Goal: Obtain resource: Obtain resource

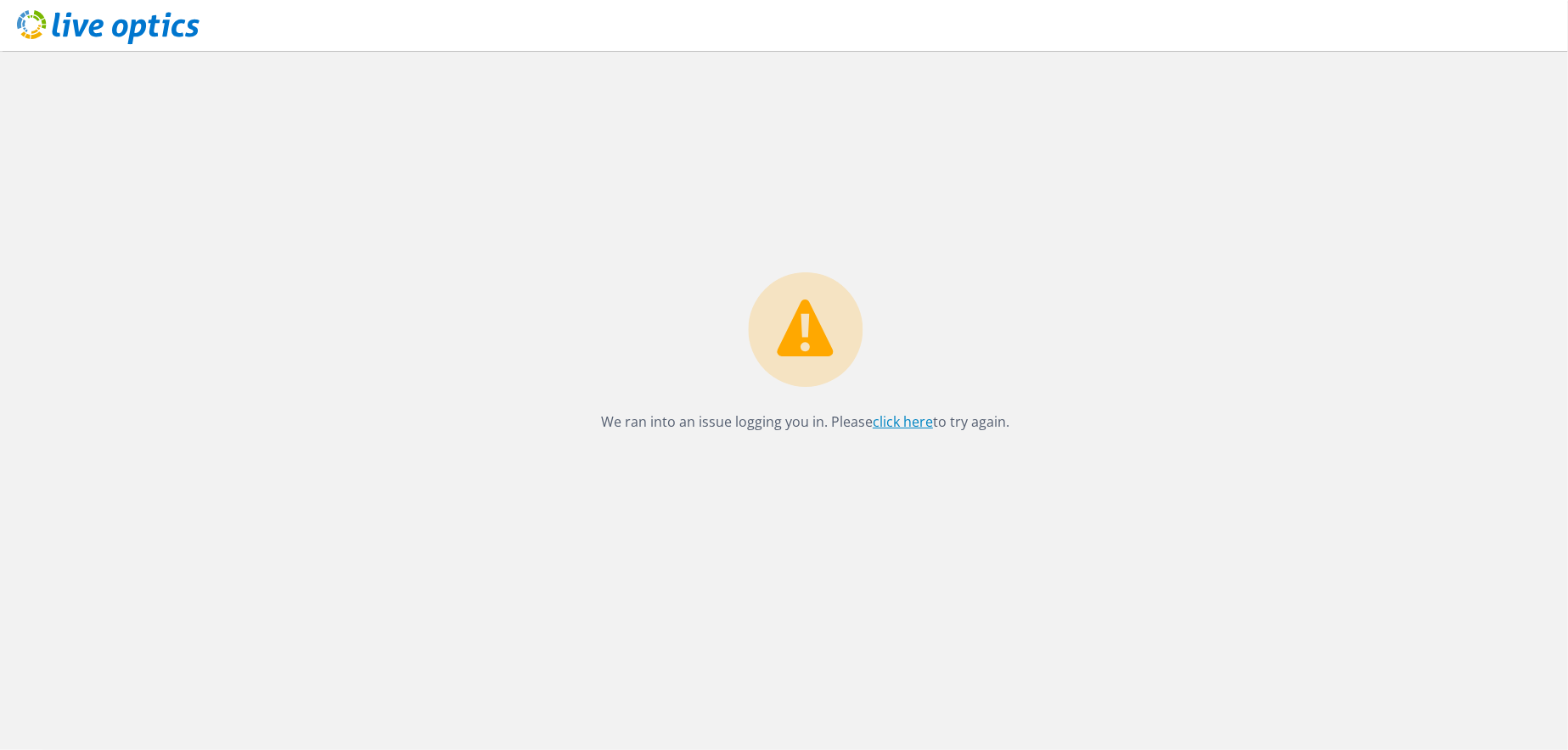
click at [916, 427] on link "click here" at bounding box center [903, 422] width 61 height 19
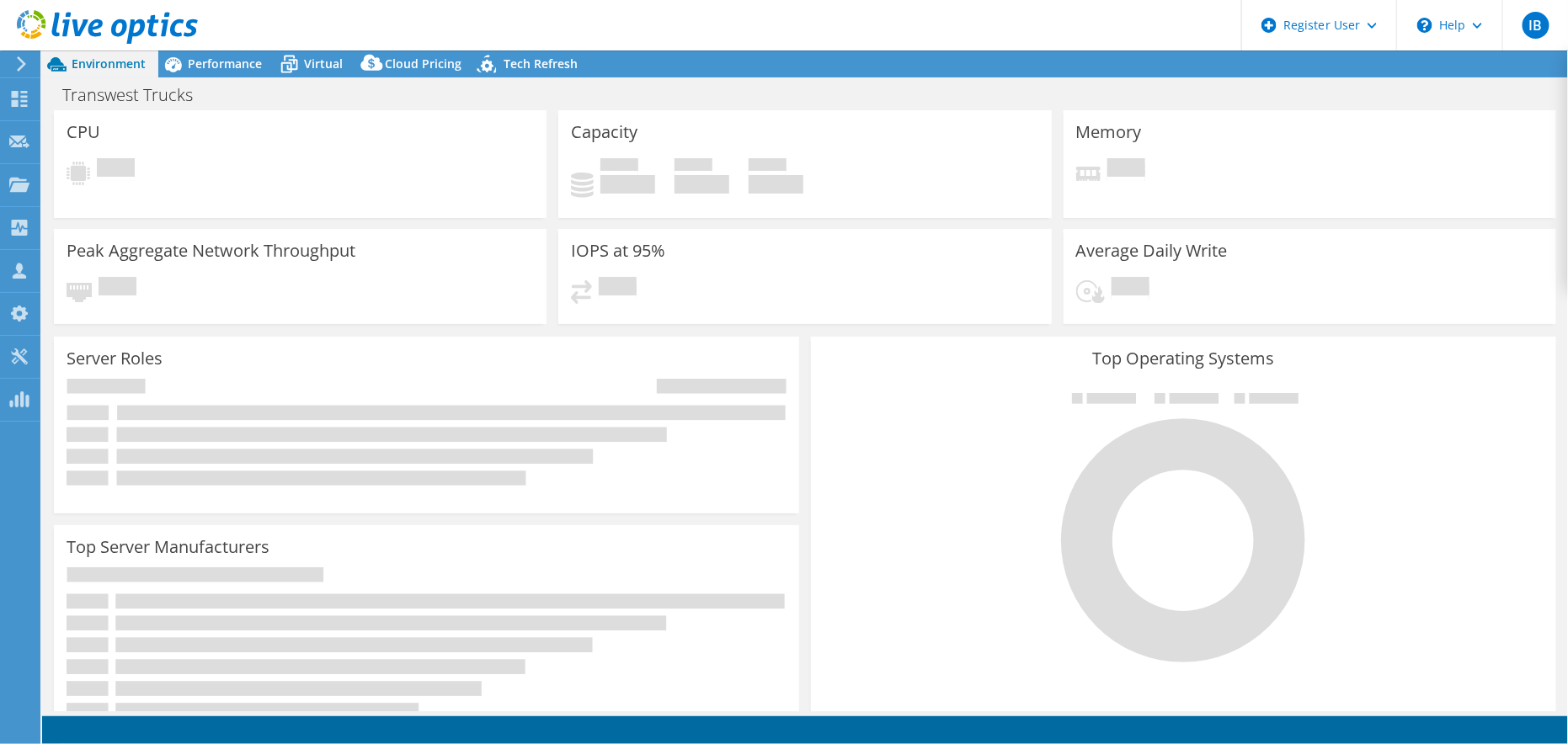
select select "USWest"
select select "USD"
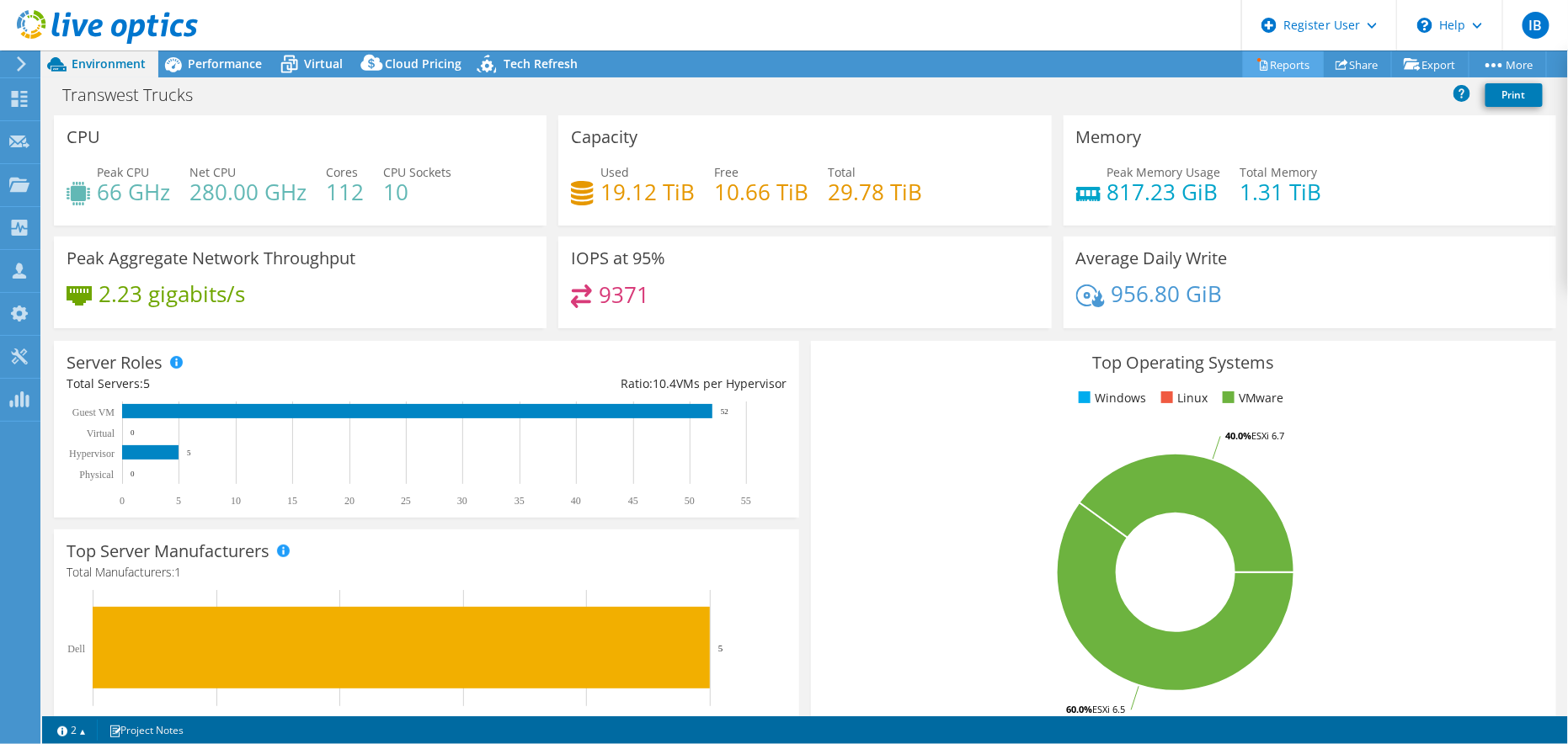
click at [1296, 62] on link "Reports" at bounding box center [1284, 65] width 81 height 26
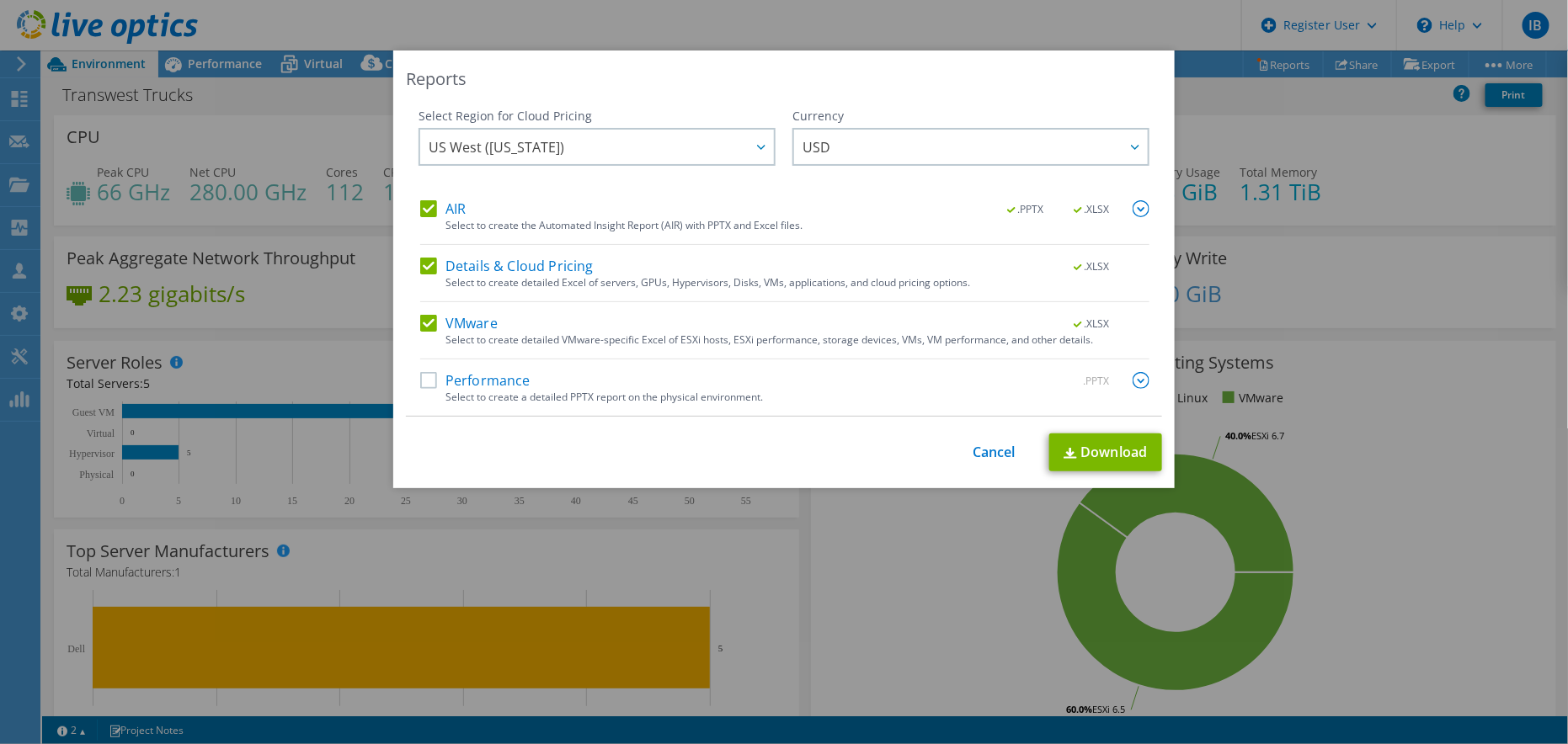
click at [428, 206] on label "AIR" at bounding box center [442, 209] width 45 height 17
click at [0, 0] on input "AIR" at bounding box center [0, 0] width 0 height 0
click at [425, 200] on label "AIR" at bounding box center [442, 209] width 45 height 17
click at [0, 0] on input "AIR" at bounding box center [0, 0] width 0 height 0
click at [426, 379] on label "Performance" at bounding box center [475, 380] width 110 height 17
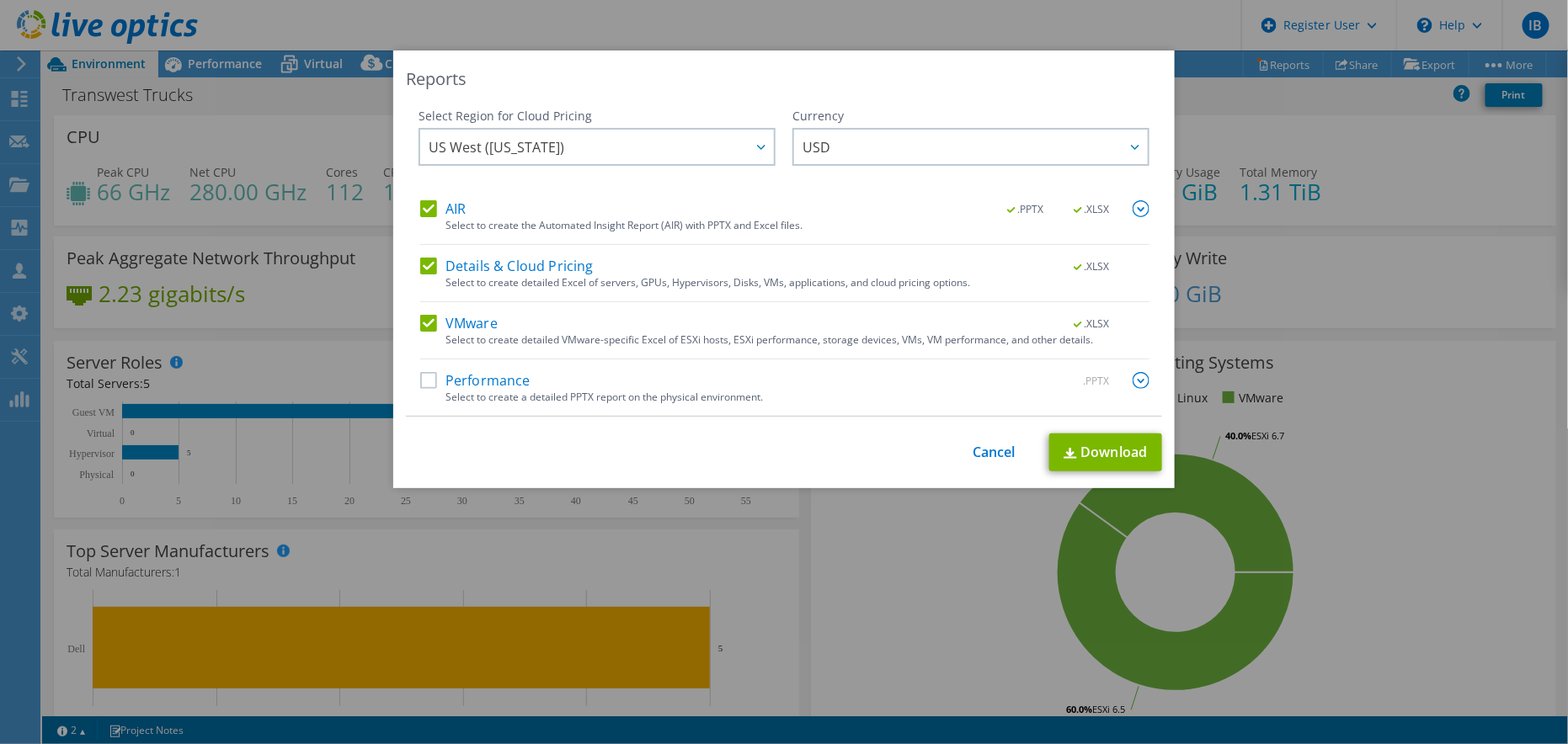
click at [0, 0] on input "Performance" at bounding box center [0, 0] width 0 height 0
click at [425, 380] on label "Performance" at bounding box center [475, 380] width 110 height 17
click at [0, 0] on input "Performance" at bounding box center [0, 0] width 0 height 0
click at [775, 274] on div "Details & Cloud Pricing .XLSX" at bounding box center [785, 267] width 730 height 19
click at [608, 163] on div "US West ([US_STATE]) [GEOGRAPHIC_DATA] ([GEOGRAPHIC_DATA]) [GEOGRAPHIC_DATA] ([…" at bounding box center [597, 147] width 357 height 38
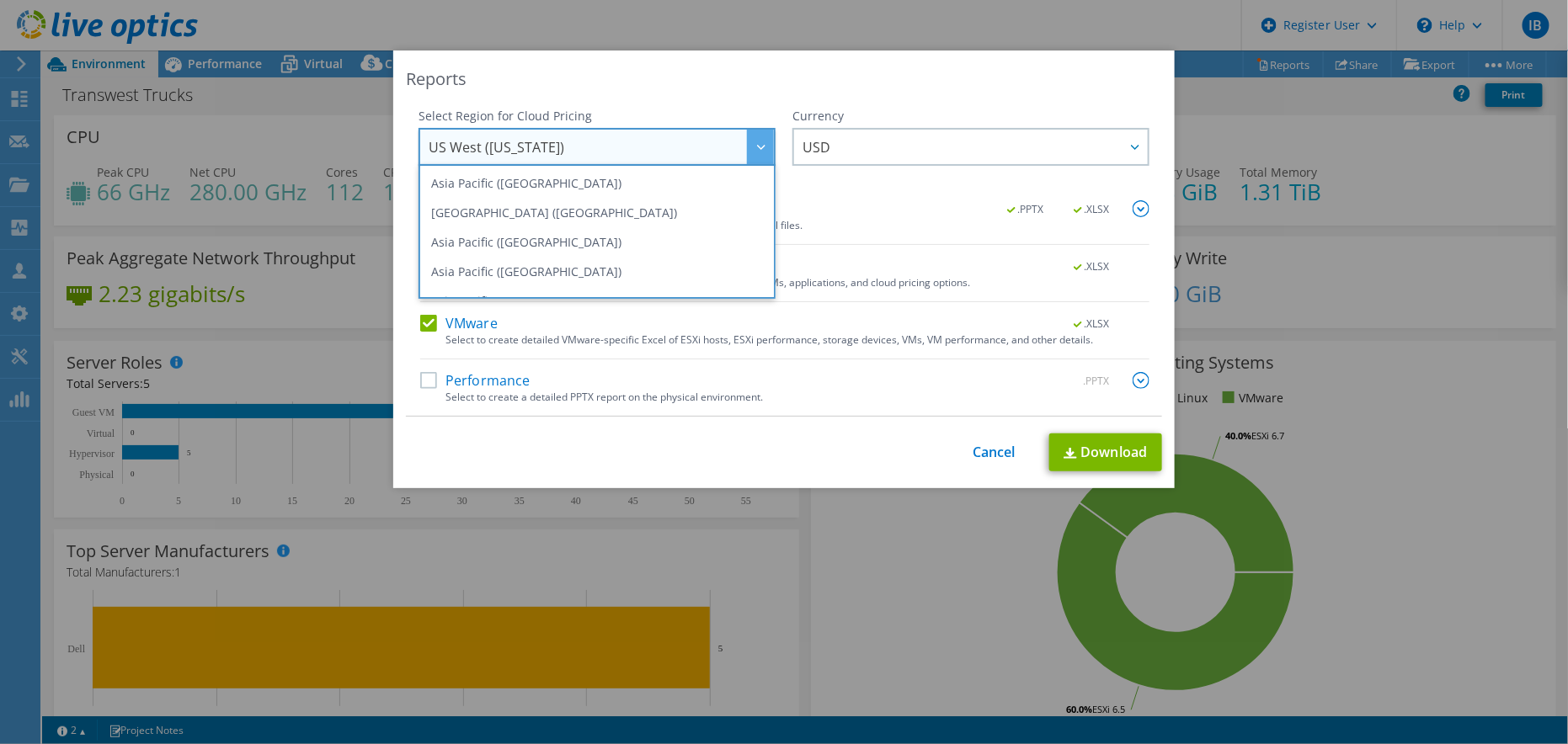
click at [695, 102] on div "Reports Select Region for Cloud Pricing Asia Pacific ([GEOGRAPHIC_DATA]) [GEOGR…" at bounding box center [784, 270] width 781 height 438
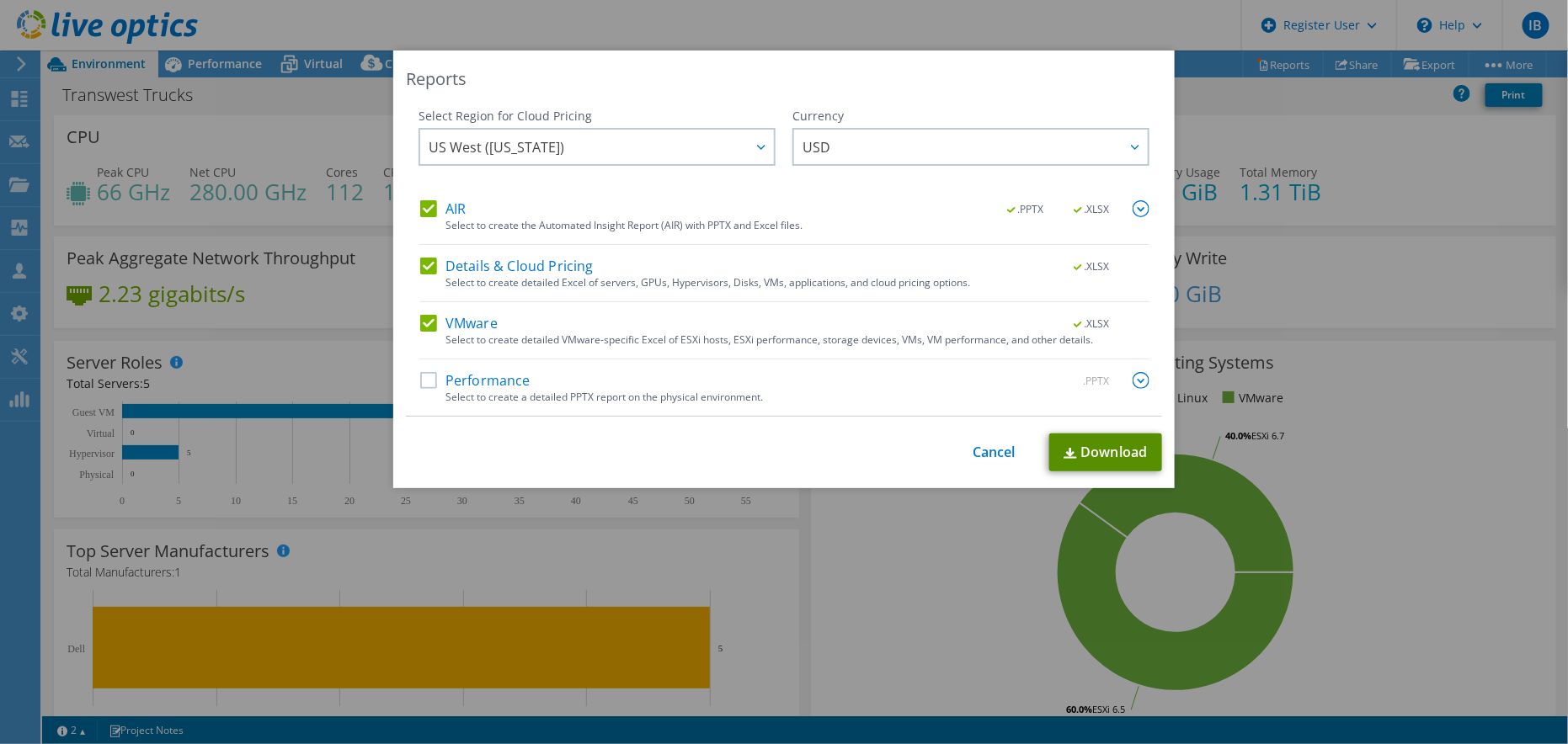
click at [1123, 465] on link "Download" at bounding box center [1105, 452] width 113 height 38
click at [995, 463] on div "This process may take a while, please wait... Cancel Download" at bounding box center [784, 452] width 756 height 38
click at [989, 452] on link "Cancel" at bounding box center [994, 452] width 43 height 16
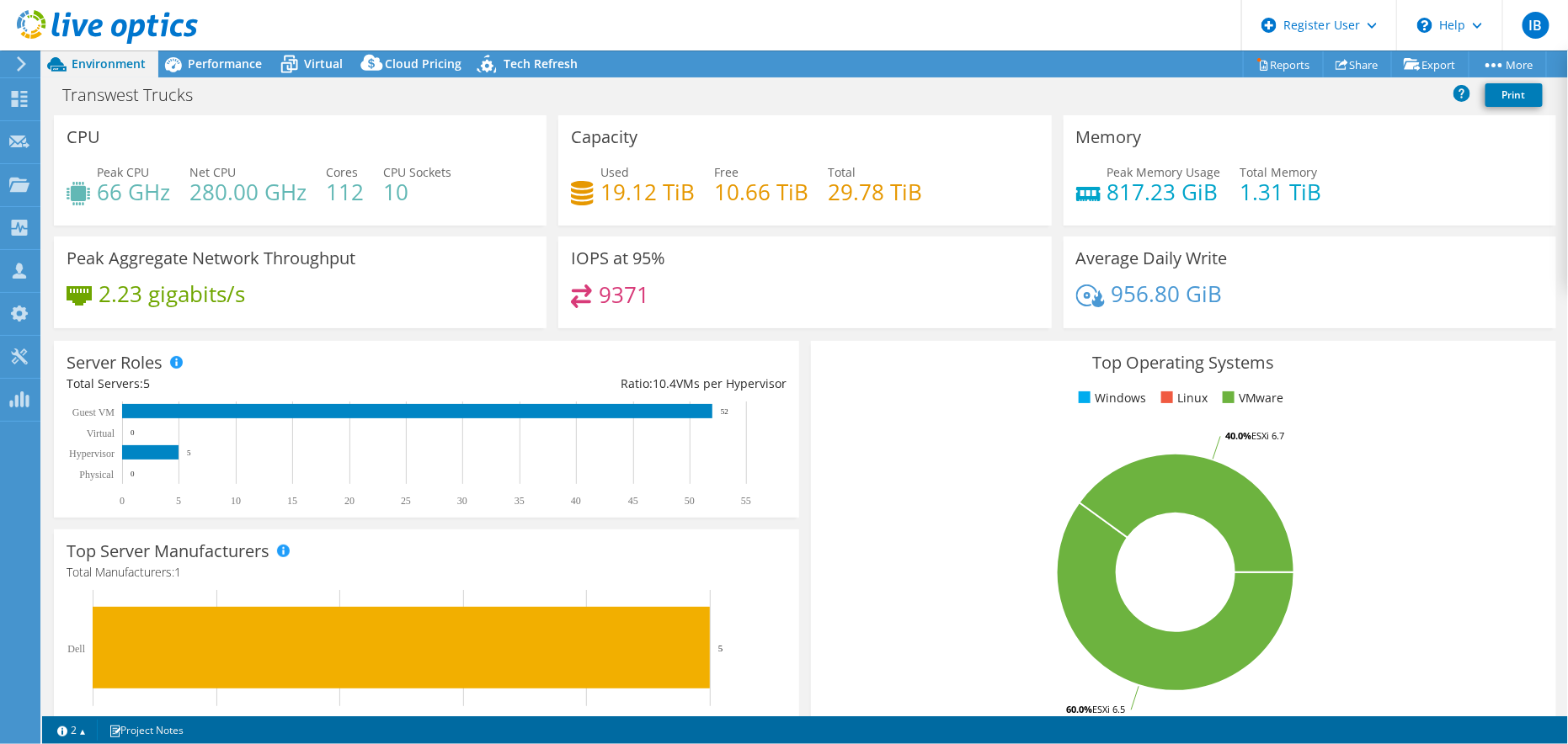
click at [127, 198] on h4 "66 GHz" at bounding box center [133, 192] width 73 height 18
click at [90, 187] on div "Peak CPU 66 GHz" at bounding box center [118, 182] width 103 height 38
drag, startPoint x: 98, startPoint y: 191, endPoint x: 353, endPoint y: 191, distance: 255.0
click at [353, 191] on div "Peak CPU 66 GHz Net CPU 280.00 GHz Cores 112 CPU Sockets 10" at bounding box center [300, 190] width 467 height 54
click at [245, 193] on h4 "280.00 GHz" at bounding box center [247, 192] width 117 height 18
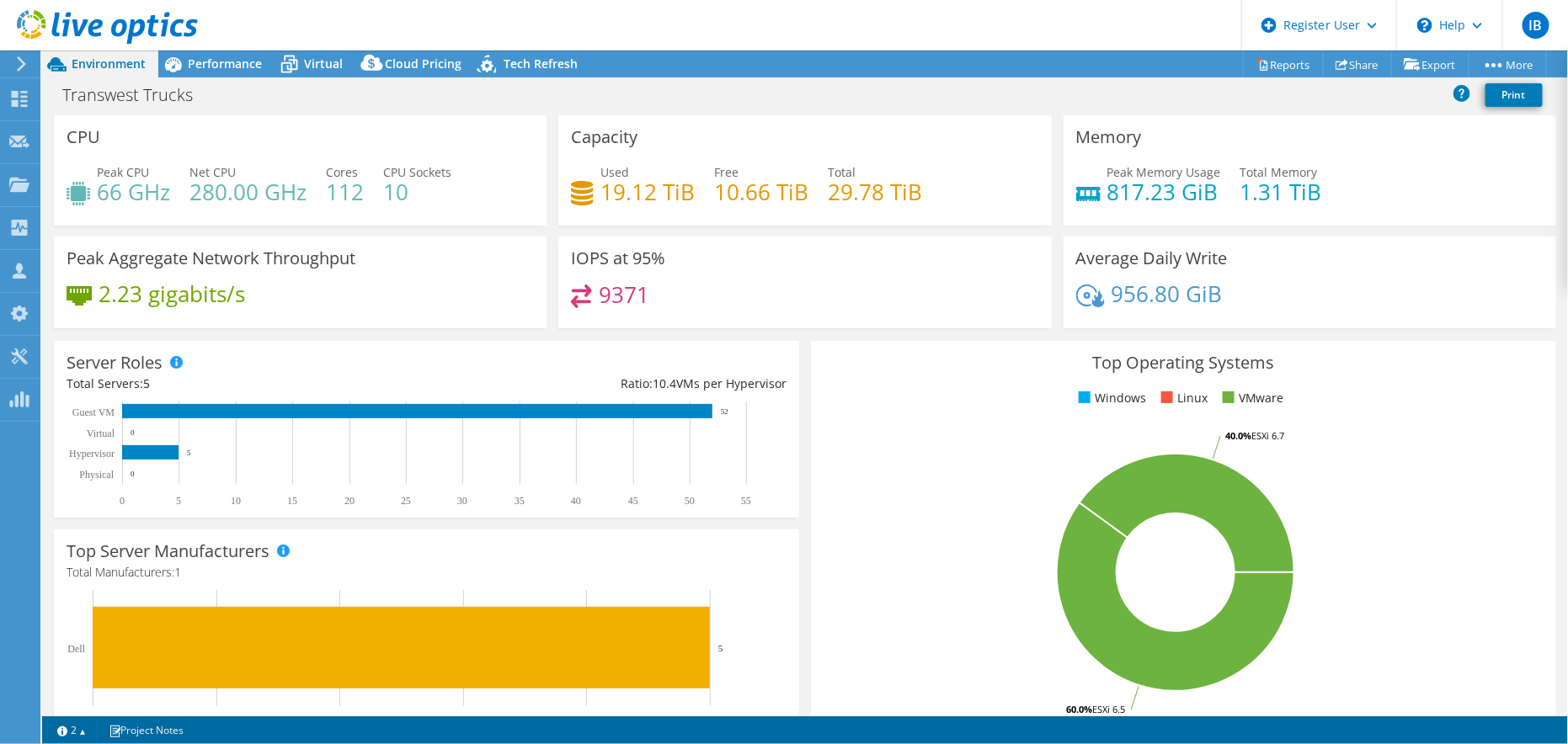
click at [139, 189] on h4 "66 GHz" at bounding box center [133, 192] width 73 height 18
copy div "66 GHz"
click at [254, 201] on h4 "280.00 GHz" at bounding box center [247, 192] width 117 height 18
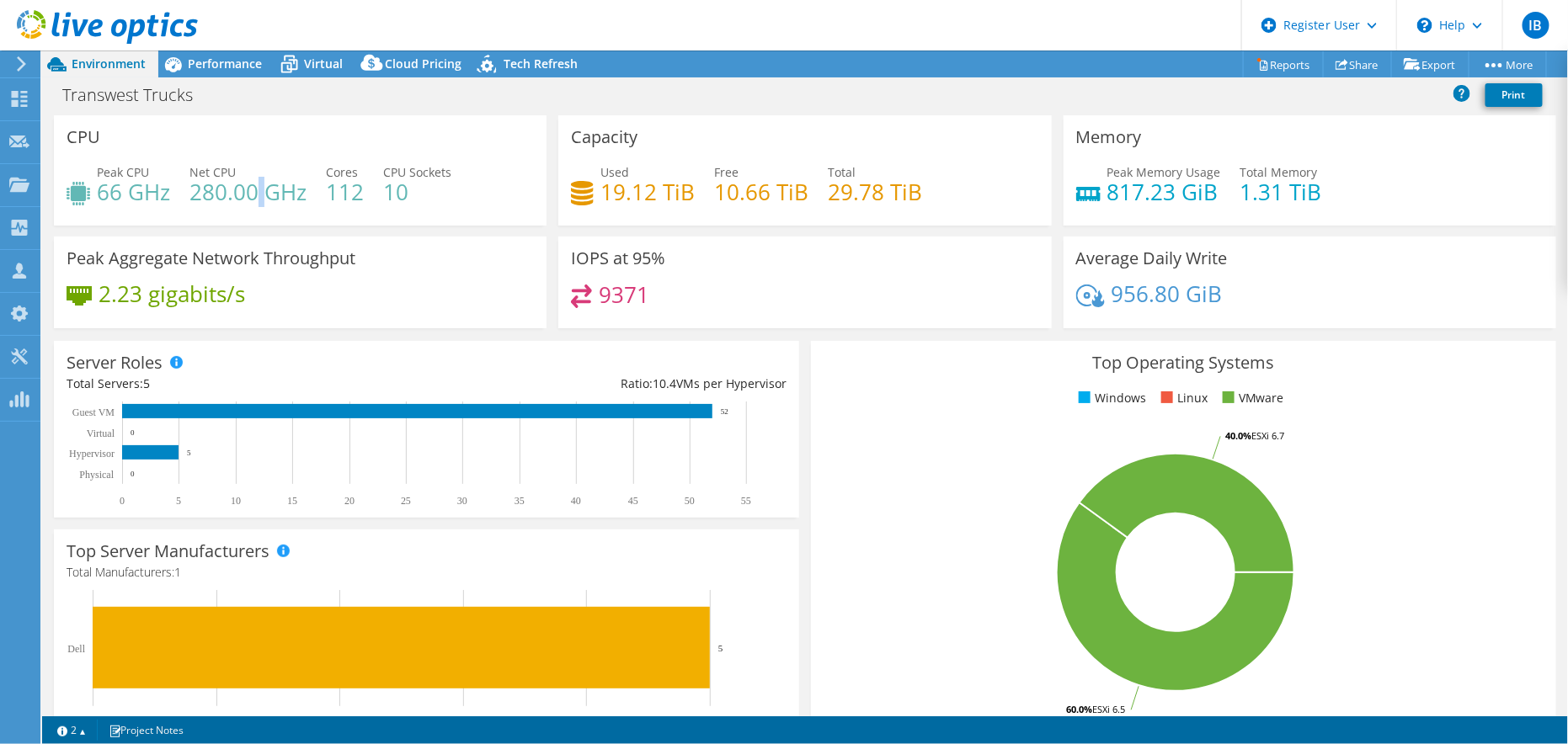
click at [254, 201] on h4 "280.00 GHz" at bounding box center [247, 192] width 117 height 18
copy div "280.00 GHz"
click at [334, 191] on h4 "112" at bounding box center [344, 192] width 38 height 18
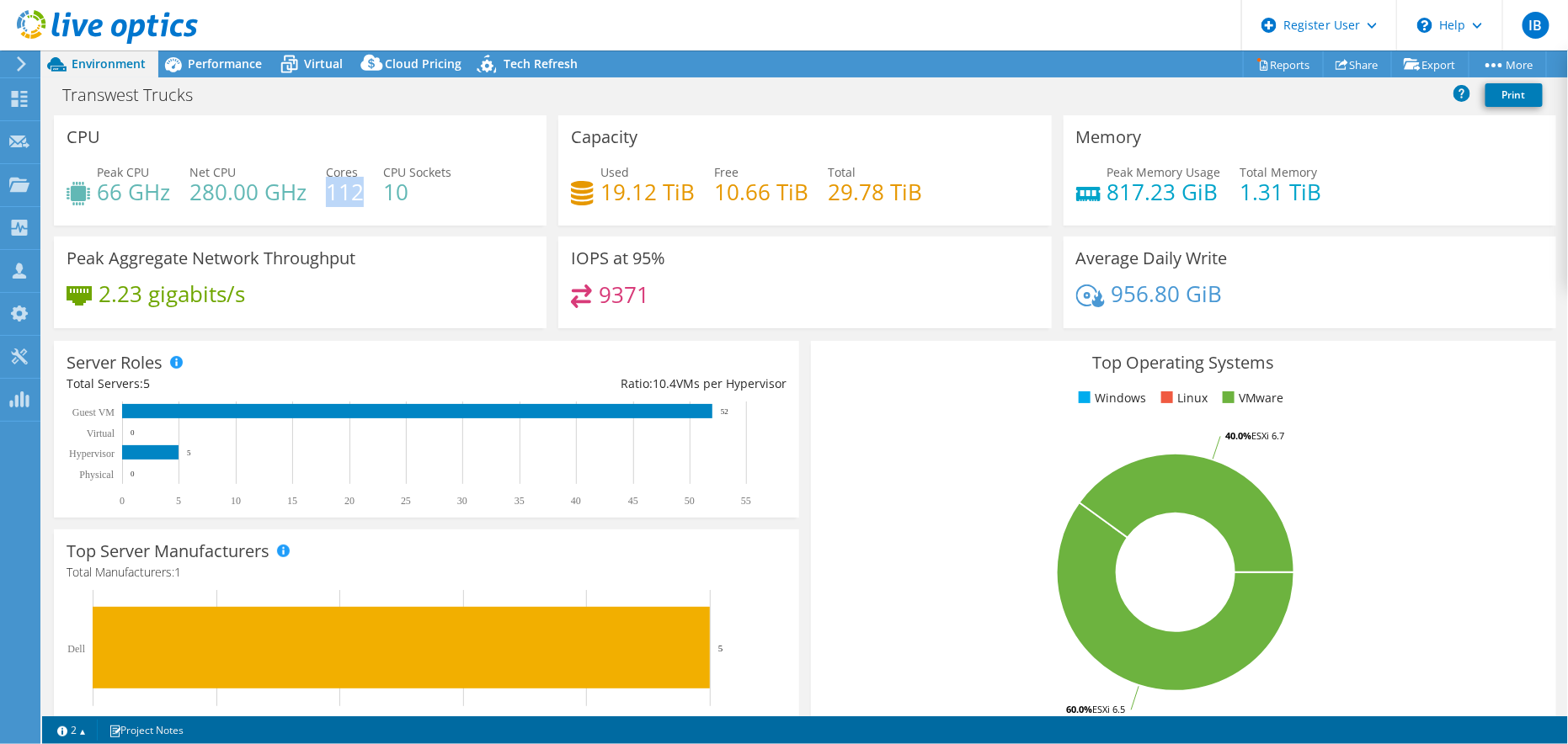
copy h4 "112"
drag, startPoint x: 601, startPoint y: 194, endPoint x: 620, endPoint y: 195, distance: 19.0
click at [601, 194] on h4 "19.12 TiB" at bounding box center [647, 192] width 94 height 18
drag, startPoint x: 599, startPoint y: 192, endPoint x: 694, endPoint y: 192, distance: 95.0
click at [694, 192] on div "Used 19.12 TiB Free 10.66 TiB Total 29.78 TiB" at bounding box center [804, 190] width 467 height 54
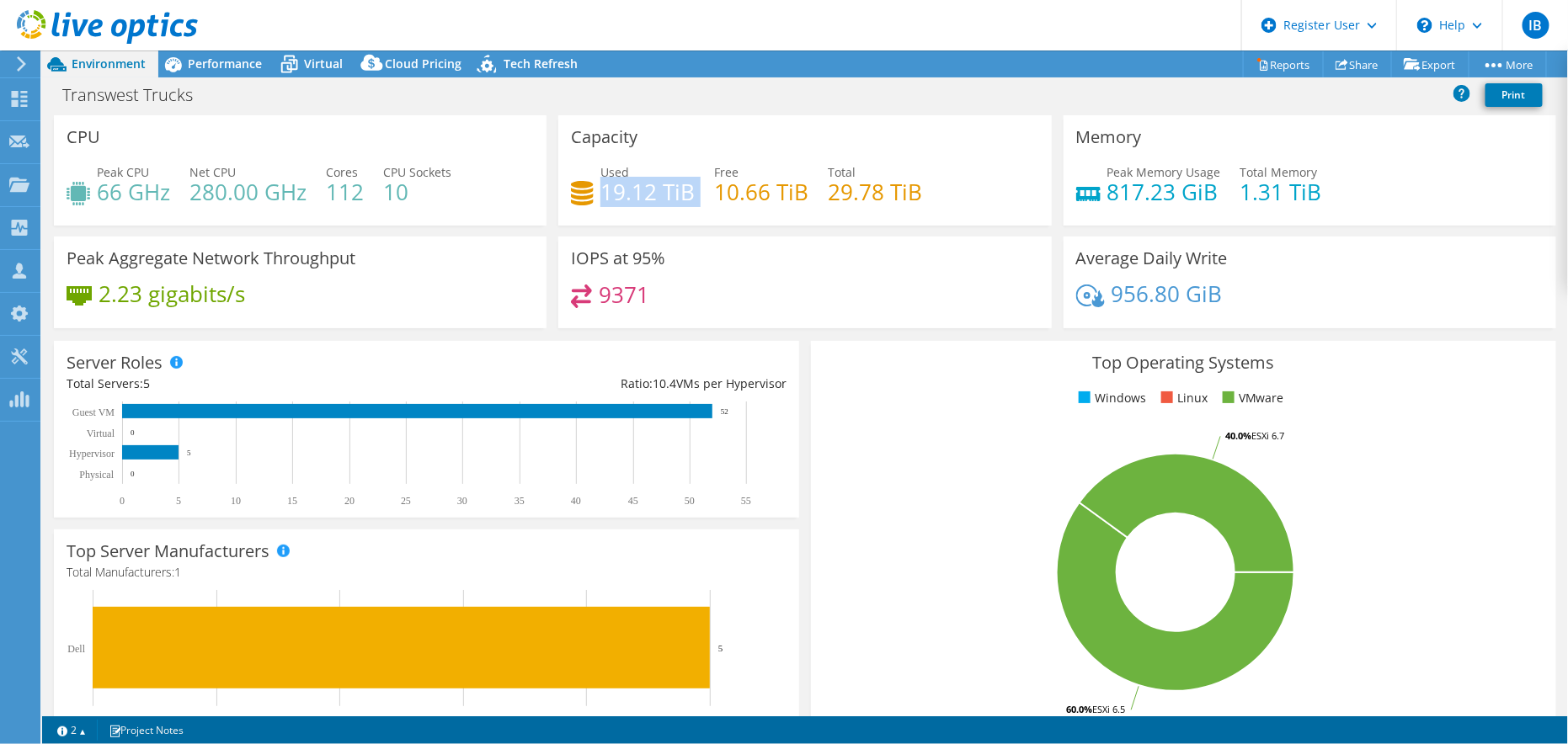
copy div "19.12 TiB"
click at [748, 192] on h4 "10.66 TiB" at bounding box center [761, 192] width 94 height 18
copy div "10.66 TiB"
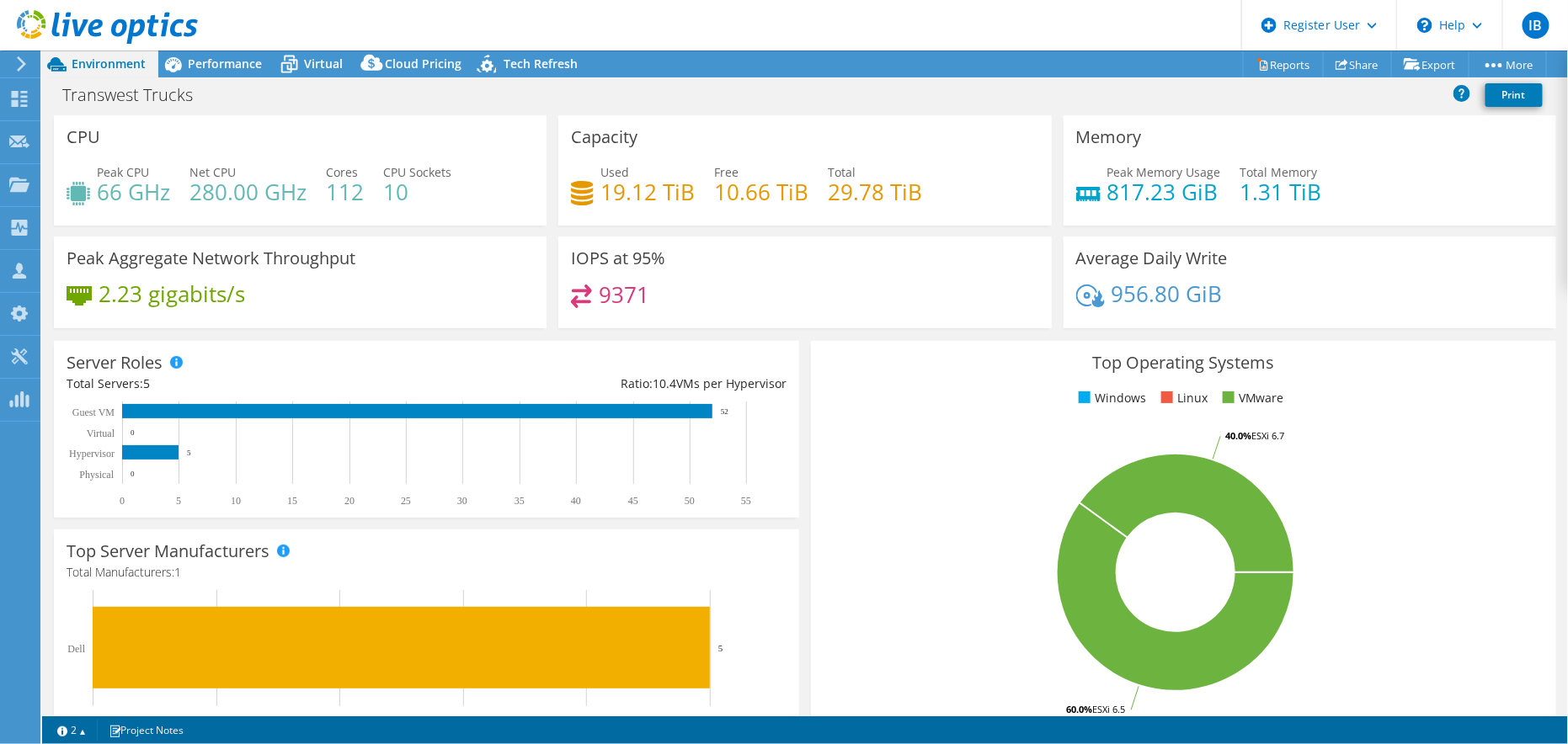
drag, startPoint x: 924, startPoint y: 178, endPoint x: 904, endPoint y: 187, distance: 21.9
click at [904, 187] on h4 "29.78 TiB" at bounding box center [874, 192] width 94 height 18
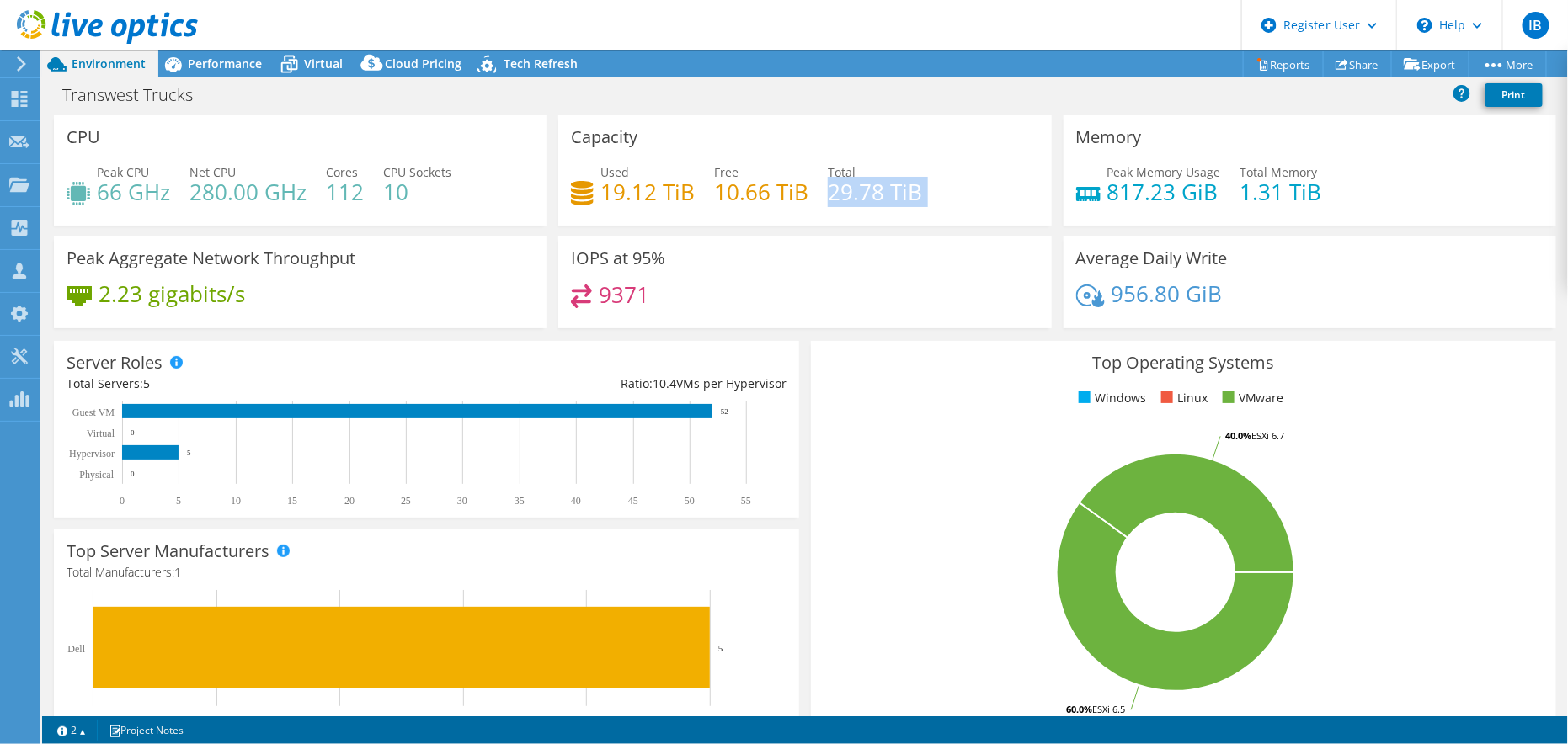
click at [904, 187] on h4 "29.78 TiB" at bounding box center [874, 192] width 94 height 18
click at [1164, 189] on h4 "817.23 GiB" at bounding box center [1164, 192] width 114 height 18
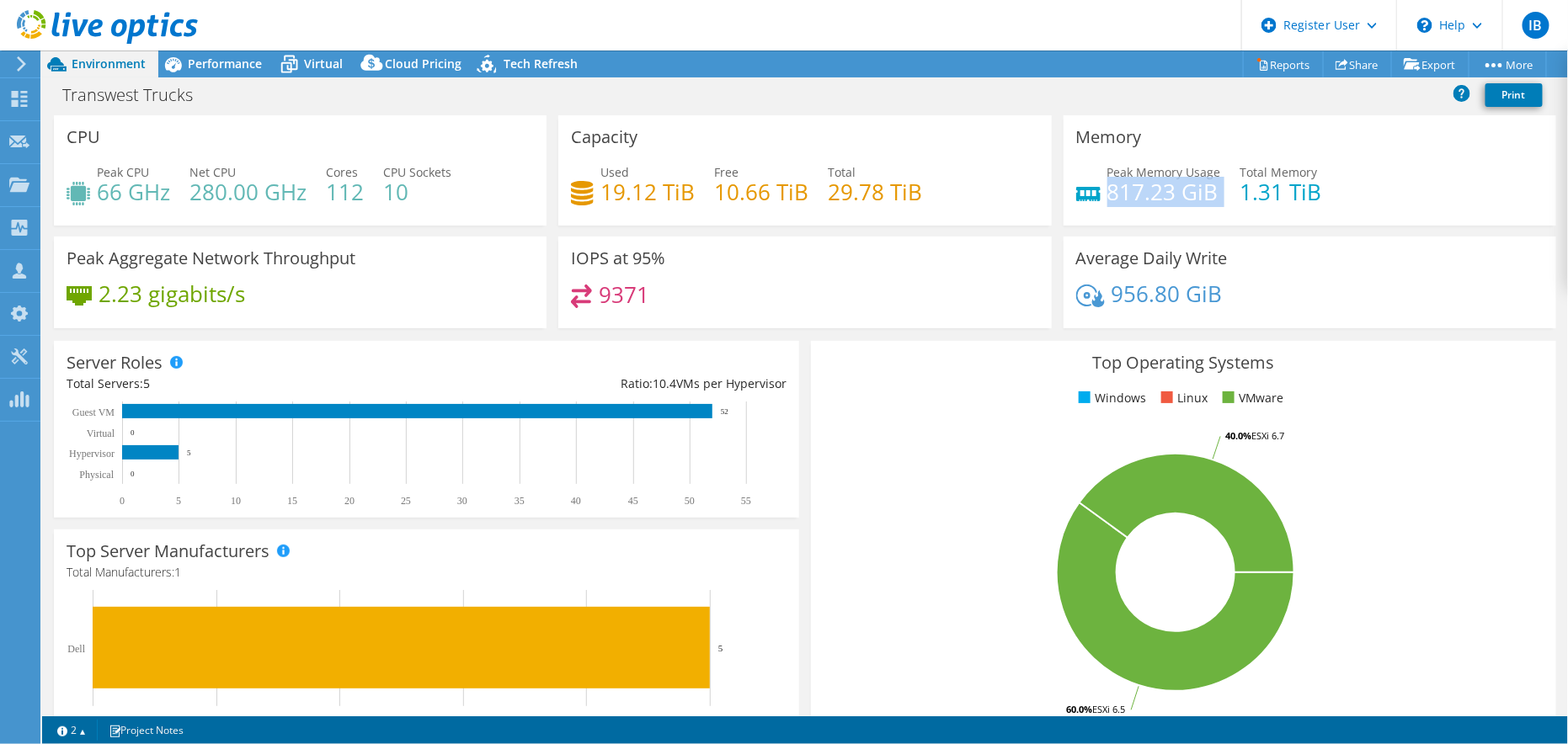
copy div "817.23 GiB"
click at [1262, 186] on h4 "1.31 TiB" at bounding box center [1281, 192] width 81 height 18
copy div "1.31 TiB"
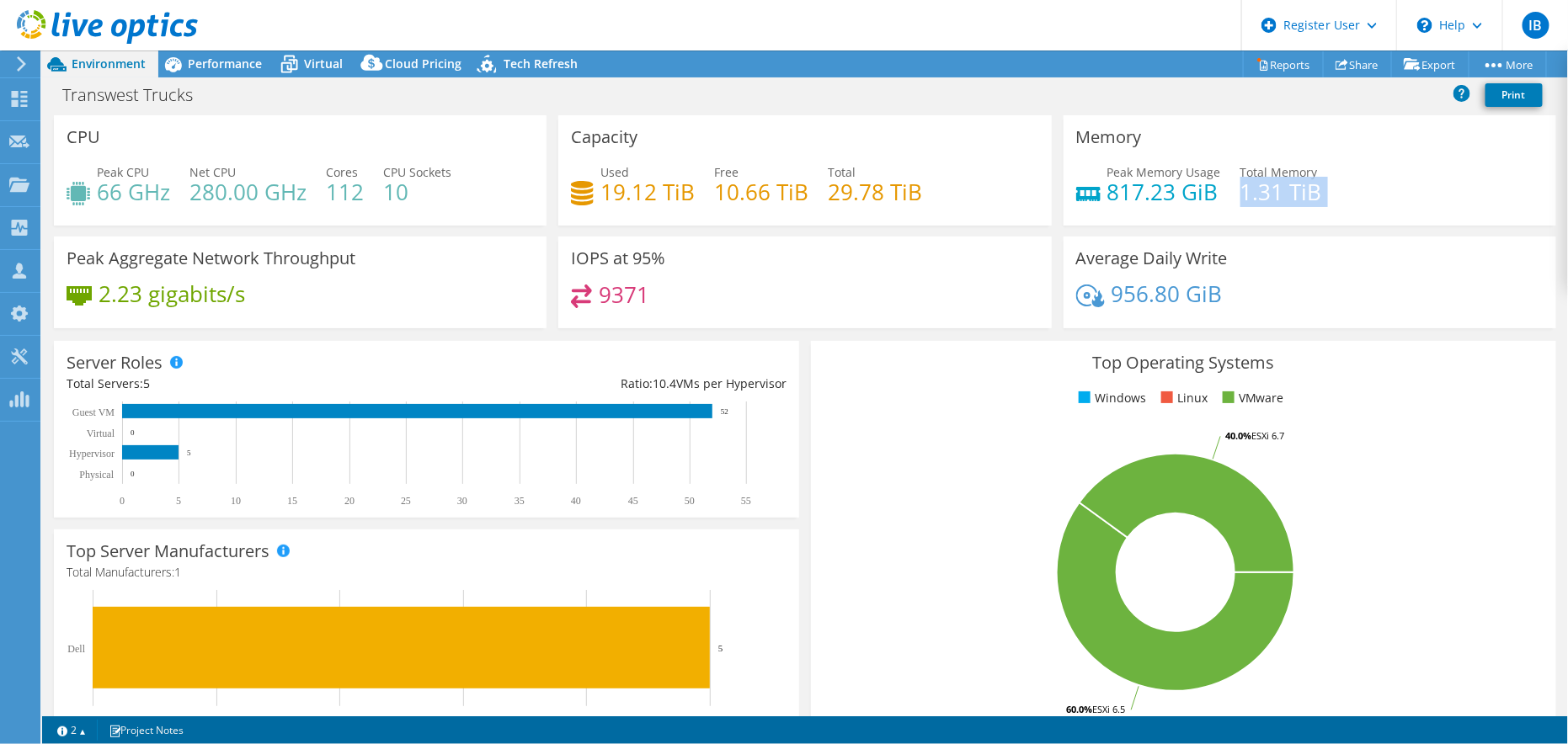
click at [62, 286] on div "Peak Aggregate Network Throughput 2.23 gigabits/s" at bounding box center [300, 282] width 493 height 91
click at [135, 298] on h4 "2.23 gigabits/s" at bounding box center [172, 294] width 147 height 18
copy div "2.23 gigabits/s"
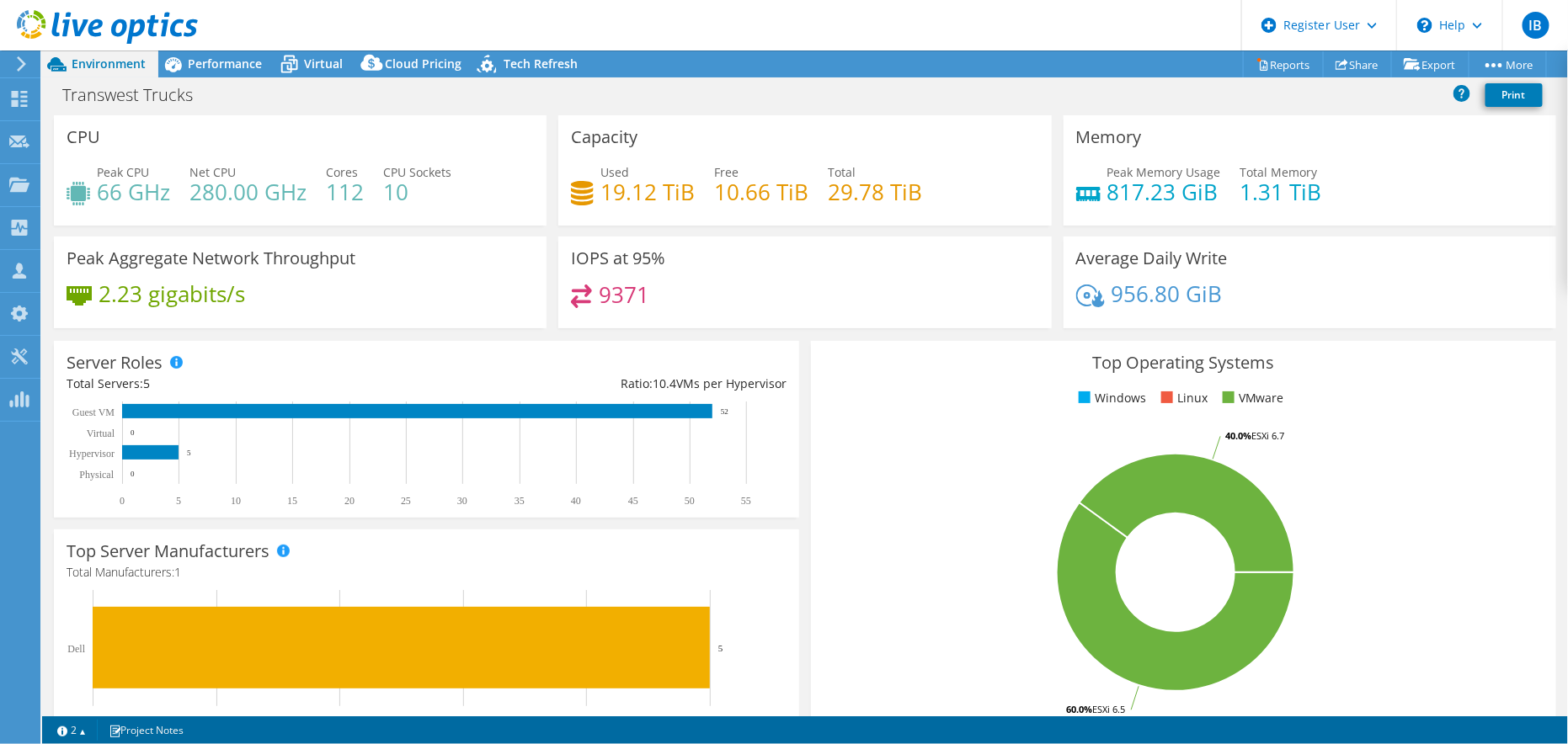
click at [621, 298] on h4 "9371" at bounding box center [623, 294] width 51 height 18
copy h4 "9371"
click at [1184, 298] on h4 "956.80 GiB" at bounding box center [1167, 294] width 111 height 18
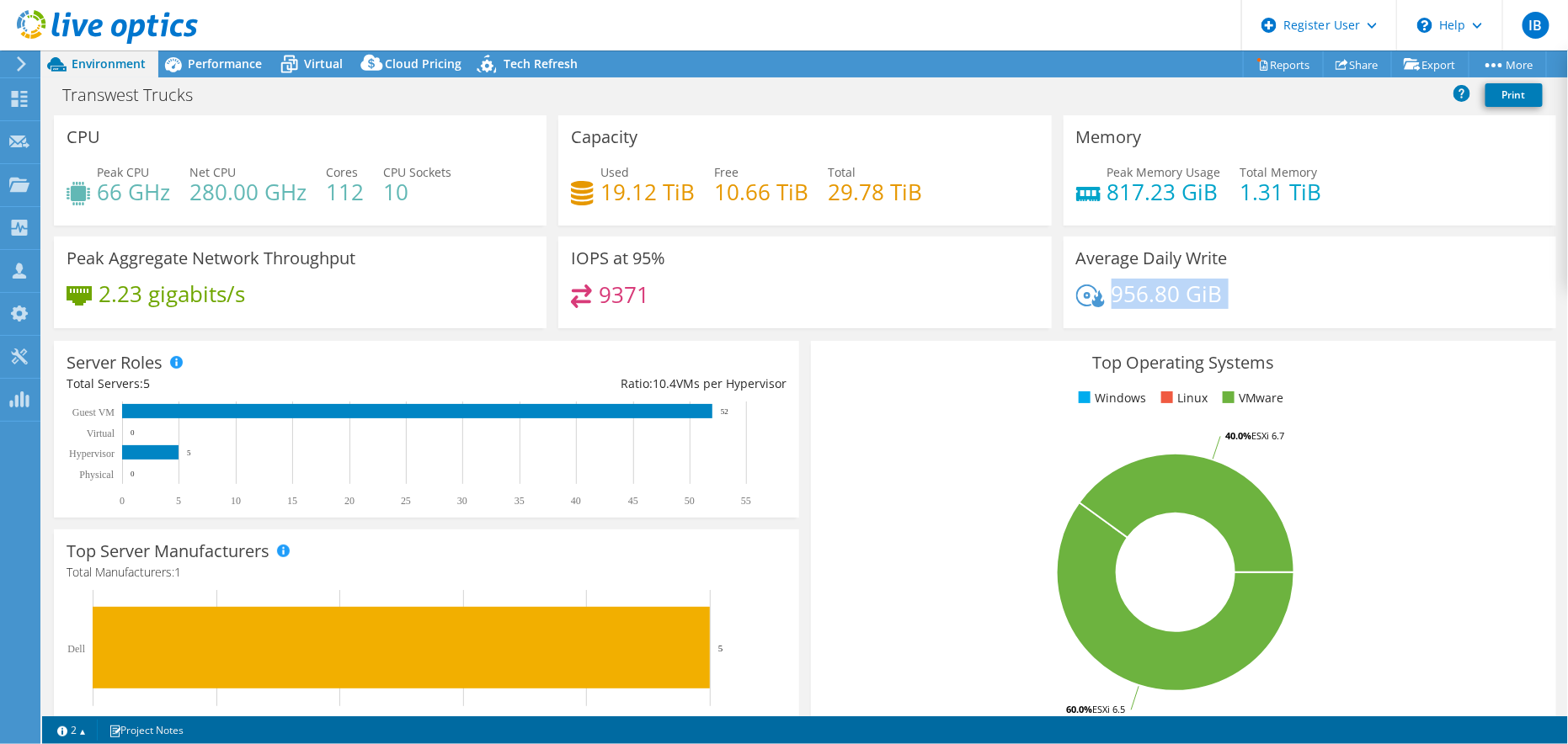
click at [1184, 298] on h4 "956.80 GiB" at bounding box center [1167, 294] width 111 height 18
copy section "956.80 GiB"
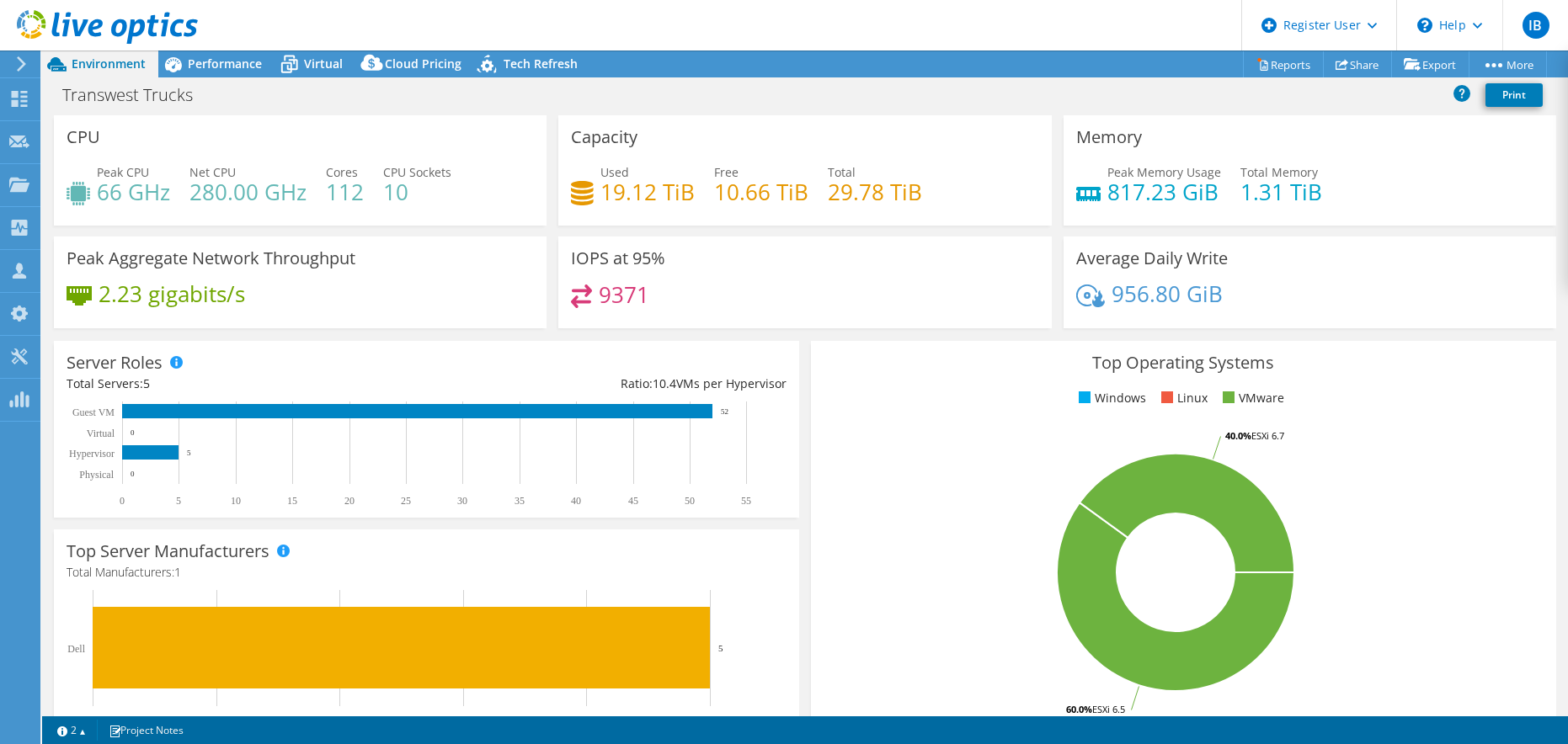
select select "USWest"
select select "USD"
